Goal: Complete application form

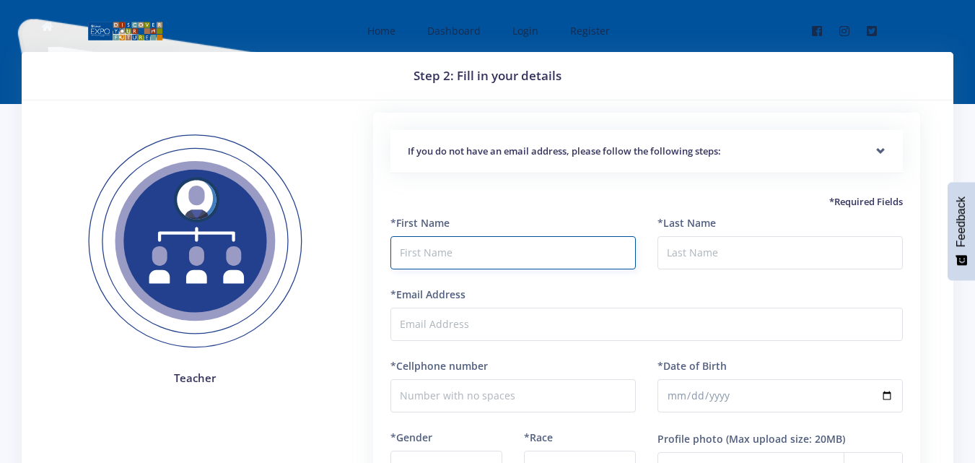
click at [513, 247] on input "text" at bounding box center [512, 252] width 245 height 33
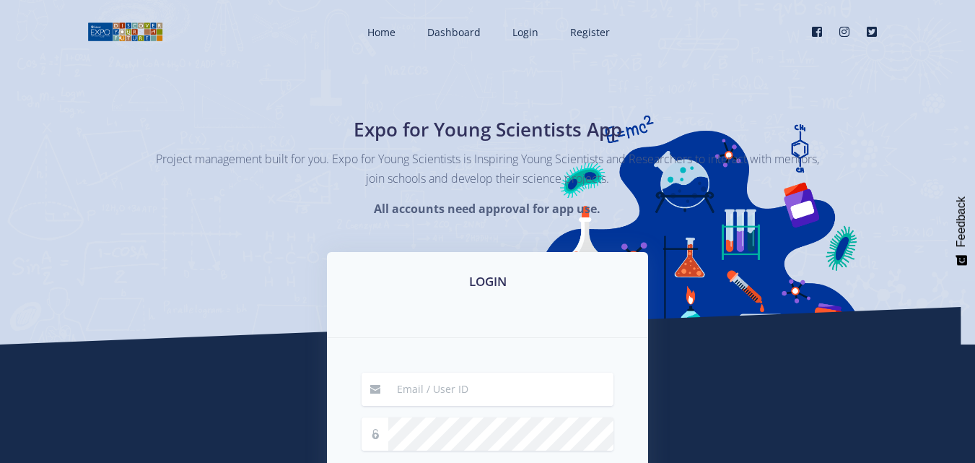
type input "[DOMAIN_NAME][EMAIL_ADDRESS][DOMAIN_NAME]"
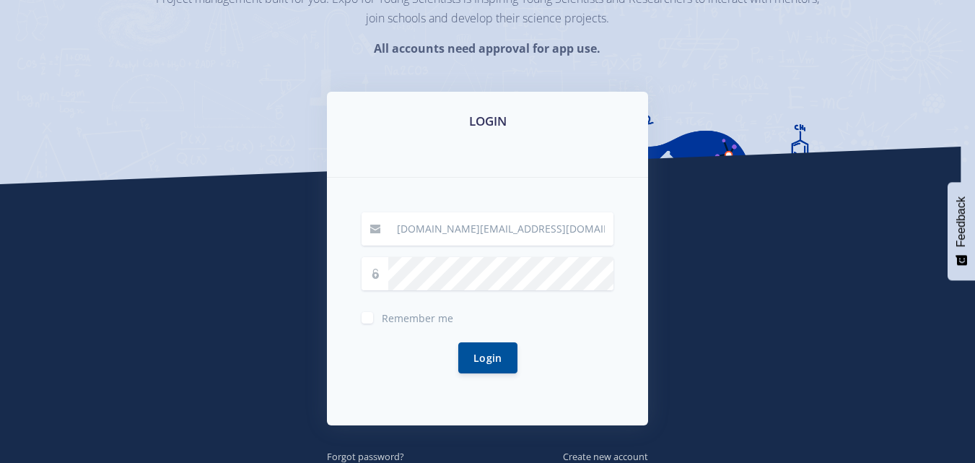
scroll to position [164, 0]
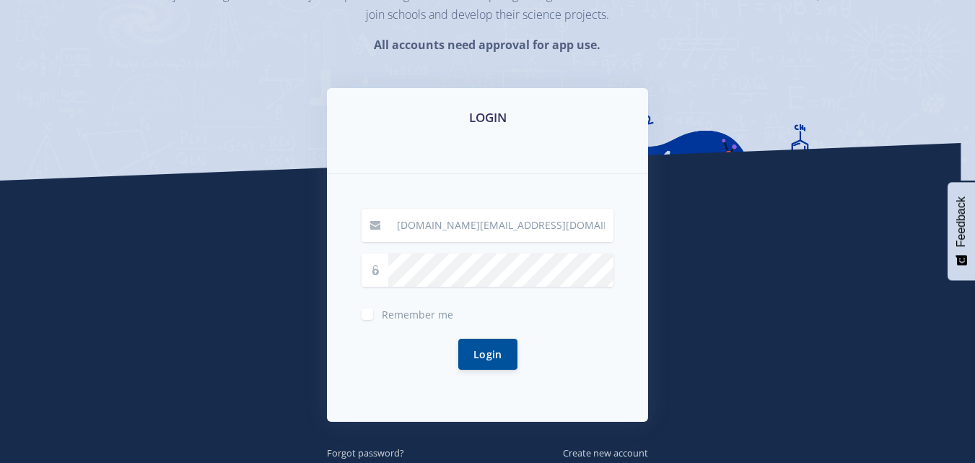
click at [373, 271] on icon at bounding box center [375, 270] width 10 height 10
click at [468, 344] on button "Login" at bounding box center [487, 353] width 59 height 31
